Goal: Find specific page/section

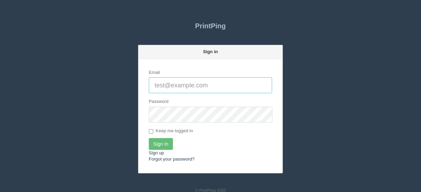
click at [179, 84] on input "Email" at bounding box center [210, 85] width 123 height 16
type input "[EMAIL_ADDRESS][DOMAIN_NAME]"
click at [165, 143] on input "Sign In" at bounding box center [161, 144] width 24 height 12
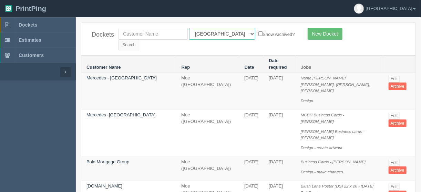
click at [219, 32] on select "All Users [PERSON_NAME] Test 1 [PERSON_NAME] [PERSON_NAME] [PERSON_NAME] France…" at bounding box center [222, 34] width 66 height 12
select select "11"
click at [189, 28] on select "All Users [PERSON_NAME] Test 1 [PERSON_NAME] [PERSON_NAME] [PERSON_NAME] France…" at bounding box center [222, 34] width 66 height 12
drag, startPoint x: 273, startPoint y: 32, endPoint x: 279, endPoint y: 35, distance: 6.2
click at [139, 40] on input "Search" at bounding box center [129, 45] width 21 height 10
